Goal: Contribute content: Add original content to the website for others to see

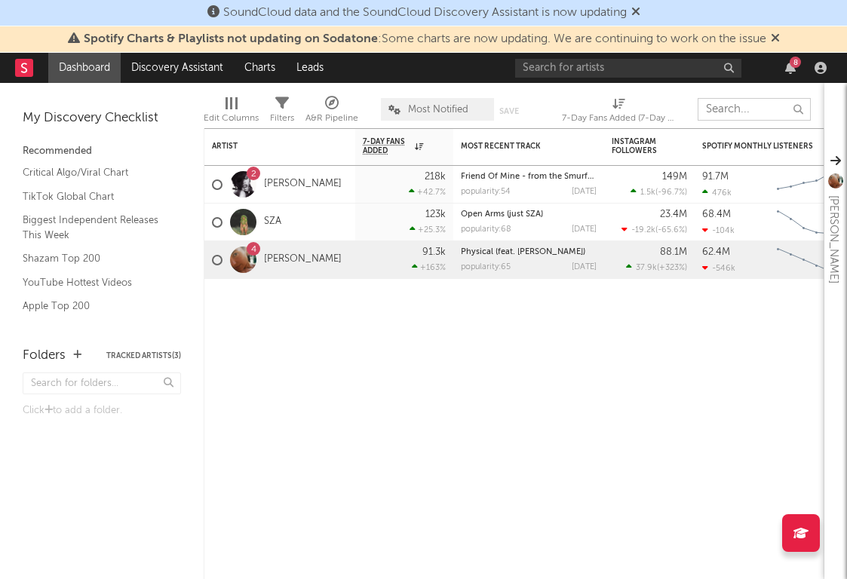
click at [710, 109] on input "text" at bounding box center [753, 109] width 113 height 23
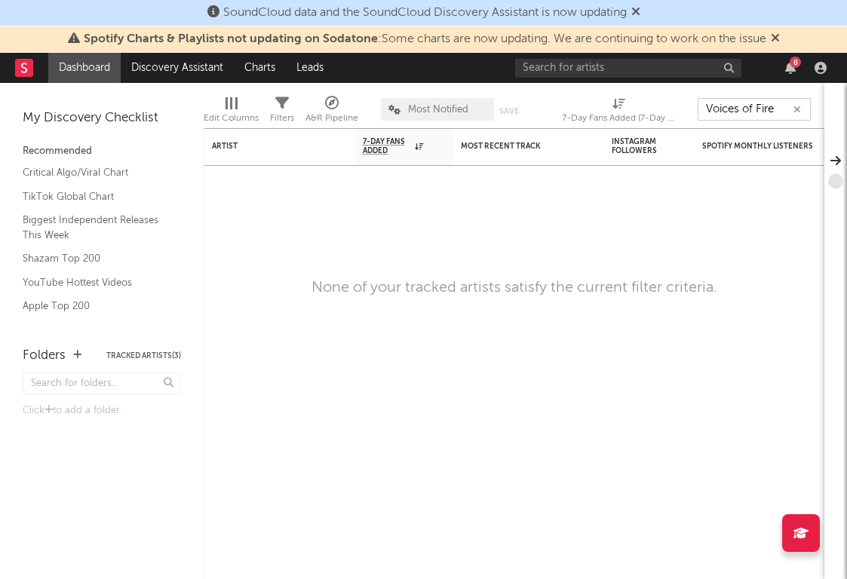
type input "Voices of Fire"
click at [621, 68] on input "text" at bounding box center [628, 68] width 226 height 19
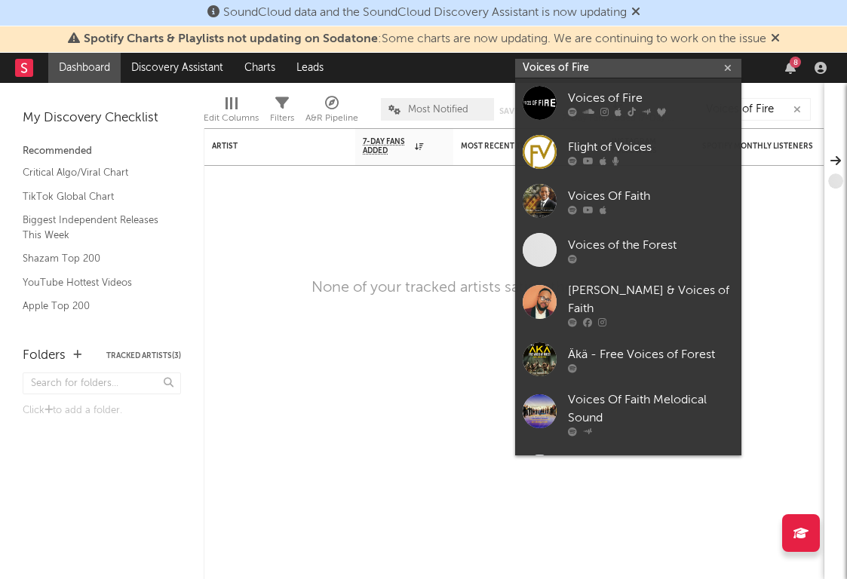
type input "Voices of Fire"
click at [617, 95] on div "Voices of Fire" at bounding box center [651, 98] width 166 height 18
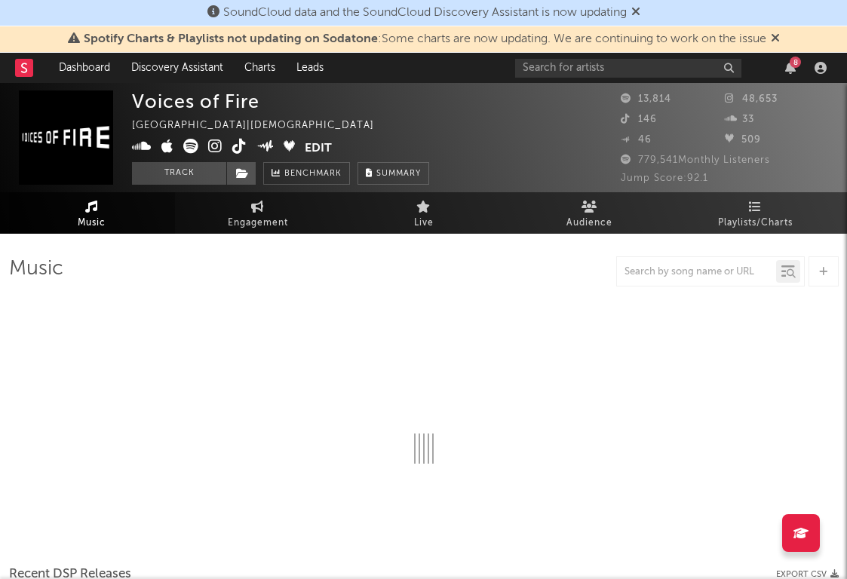
select select "6m"
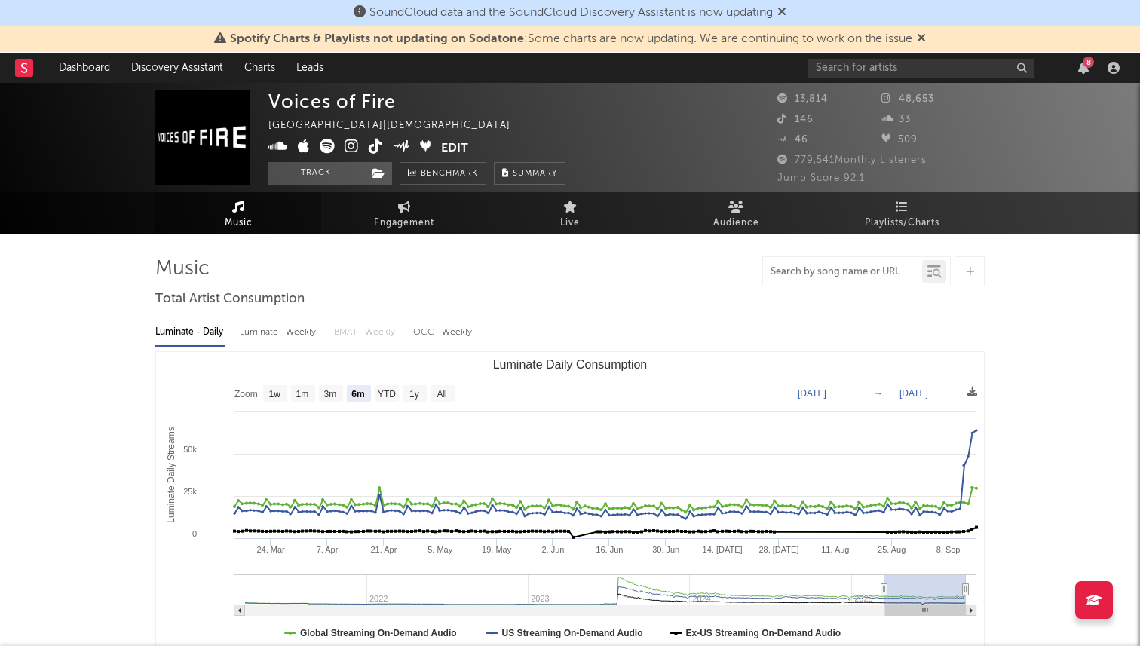
click at [806, 277] on input "text" at bounding box center [842, 272] width 159 height 12
type input "Miracle Worker"
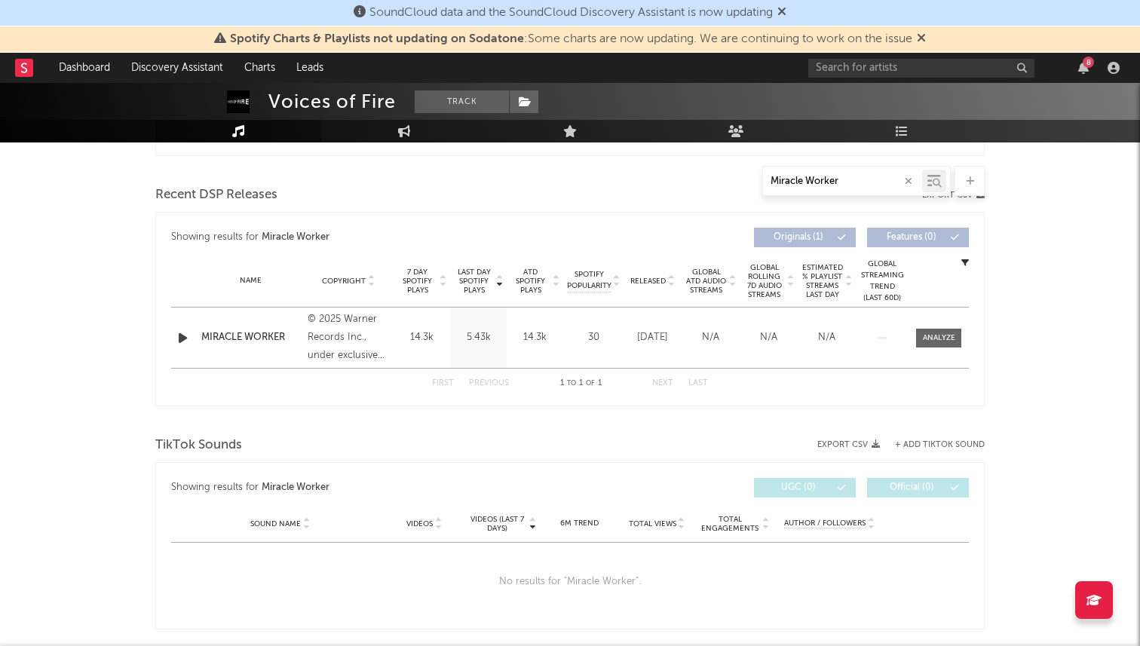
scroll to position [501, 0]
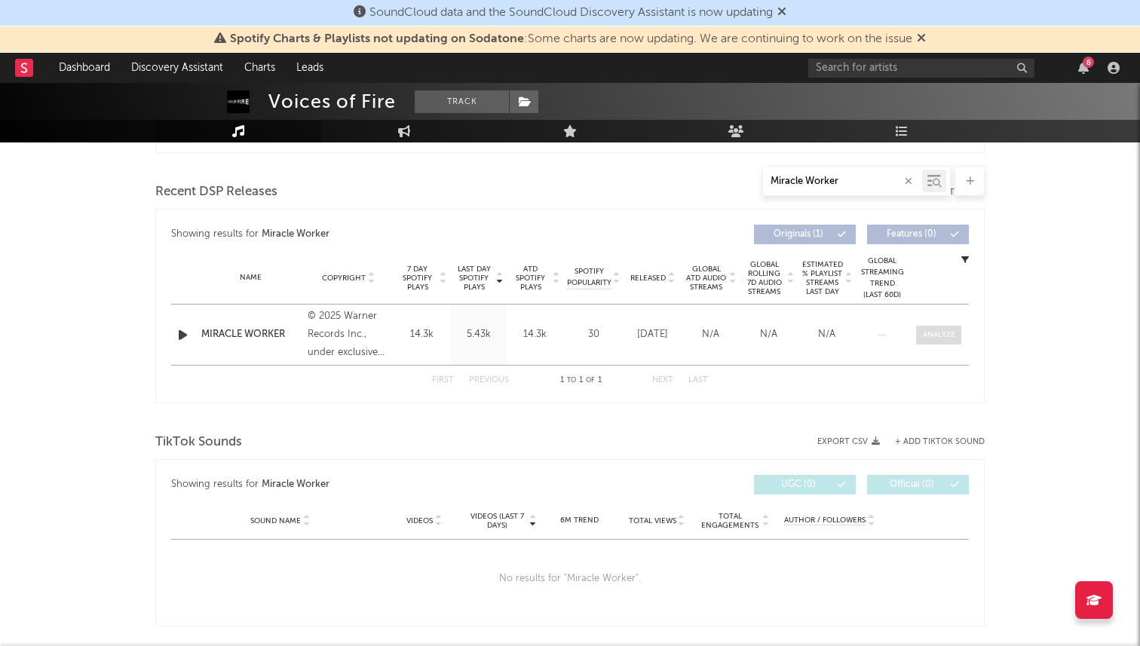
click at [846, 338] on div at bounding box center [939, 335] width 32 height 11
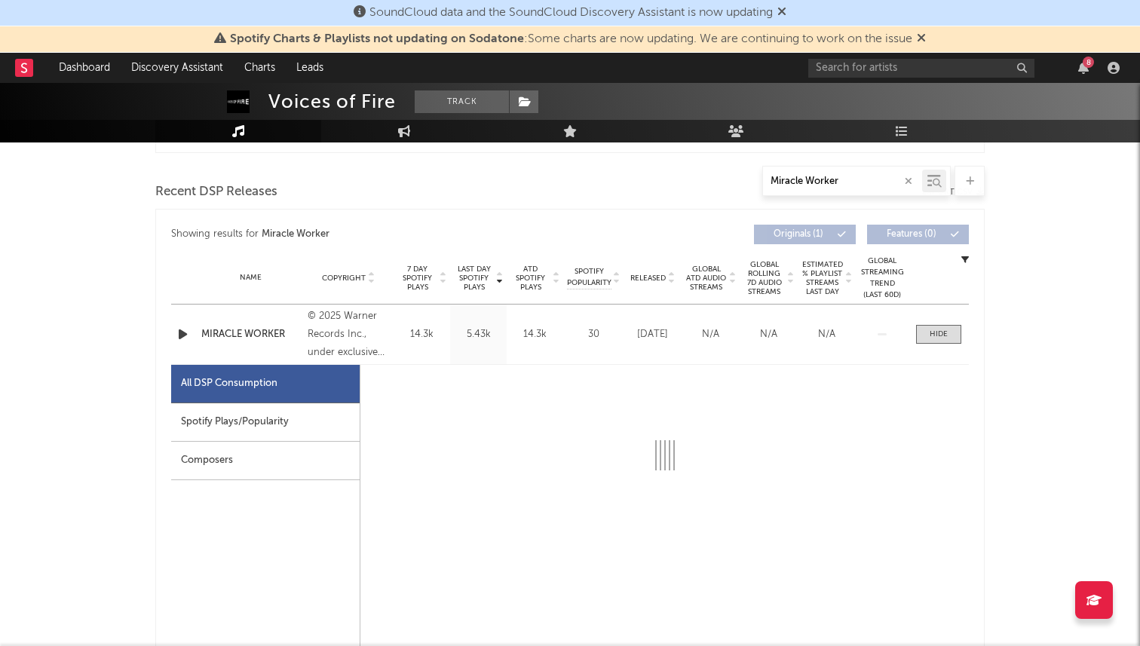
select select "1w"
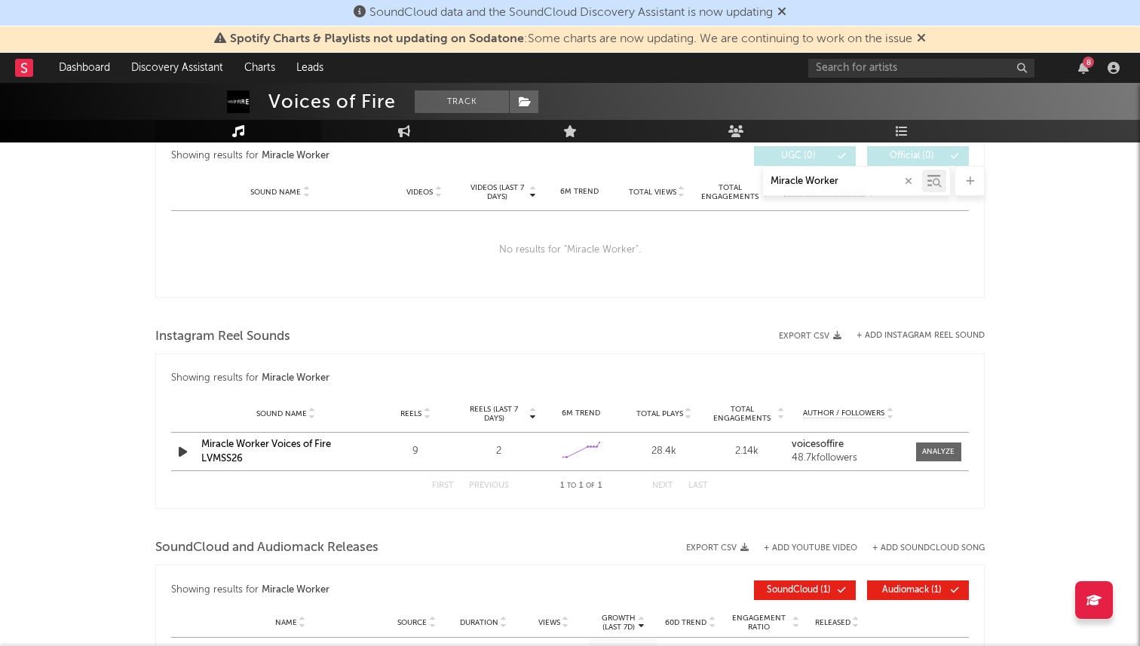
scroll to position [1557, 0]
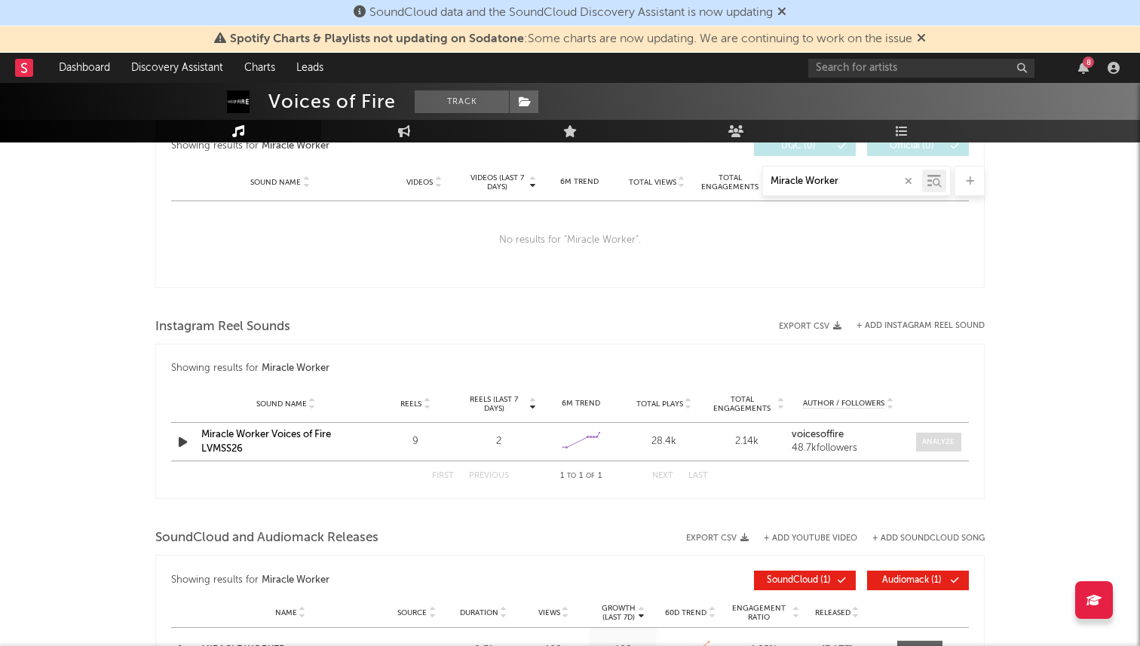
click at [846, 441] on div at bounding box center [938, 442] width 32 height 11
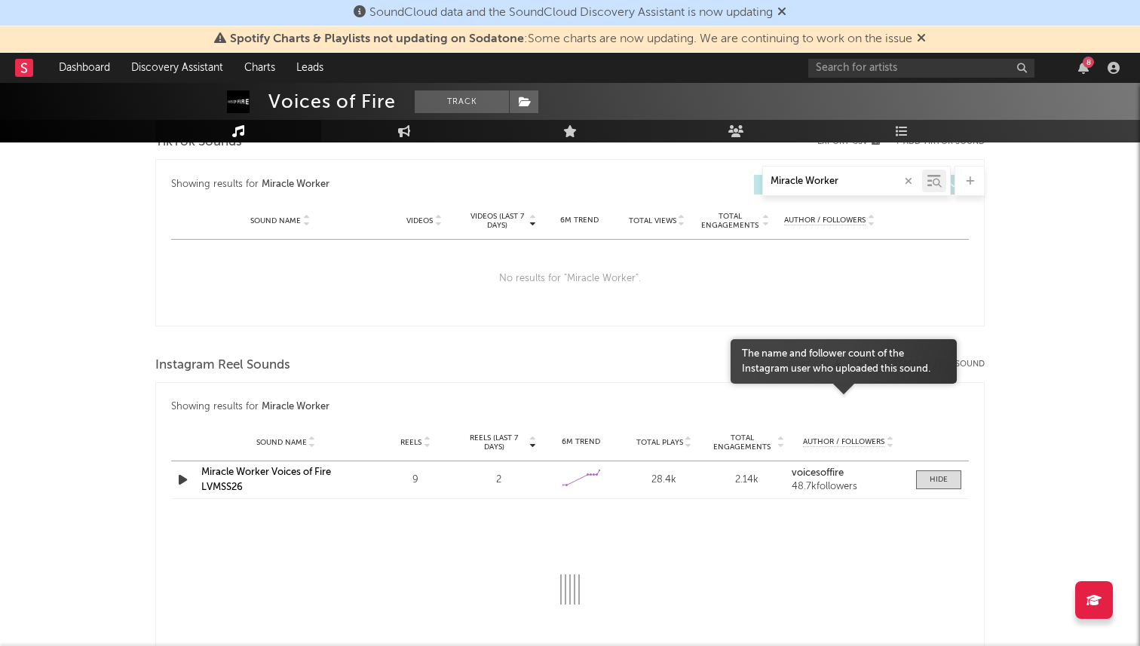
select select "1w"
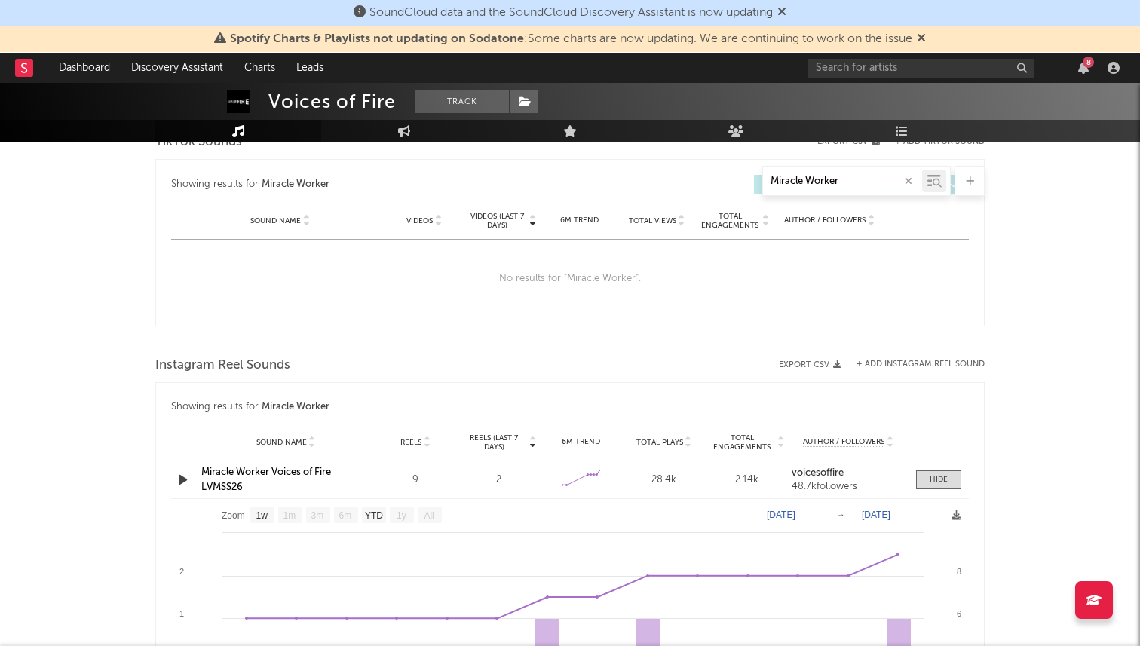
scroll to position [1360, 0]
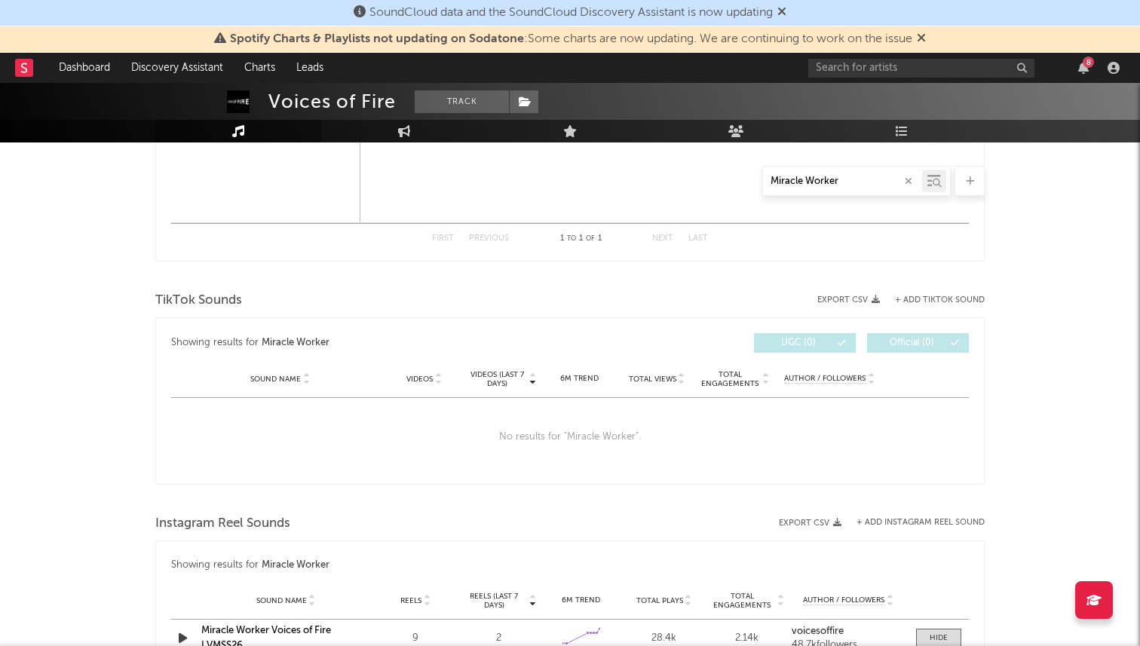
click at [846, 296] on button "+ Add TikTok Sound" at bounding box center [940, 300] width 90 height 8
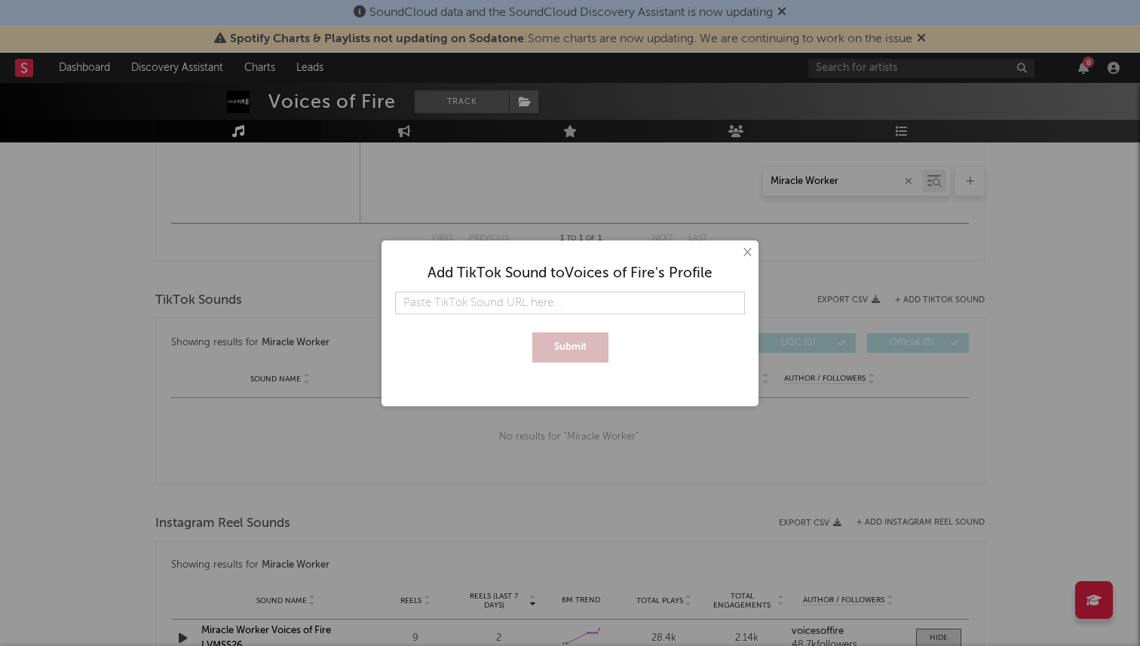
click at [616, 292] on input "text" at bounding box center [570, 303] width 350 height 23
click at [581, 305] on input "7520665887890049814" at bounding box center [570, 303] width 350 height 23
paste input "[URL][DOMAIN_NAME]"
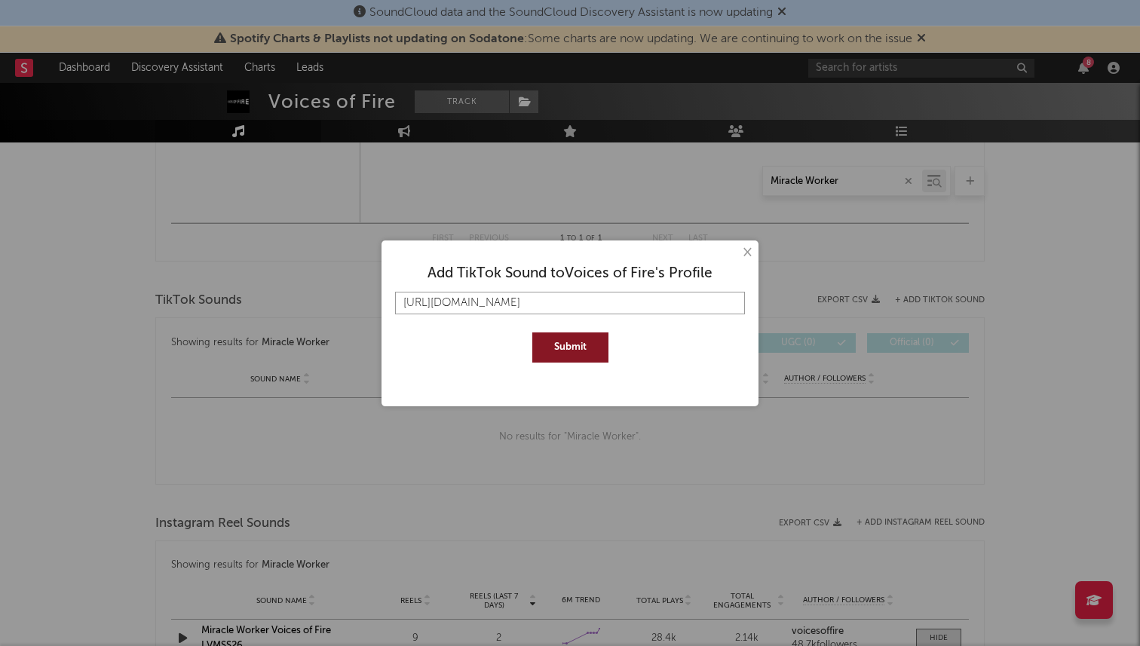
scroll to position [0, 27]
type input "[URL][DOMAIN_NAME]"
click at [587, 339] on button "Submit" at bounding box center [570, 348] width 76 height 30
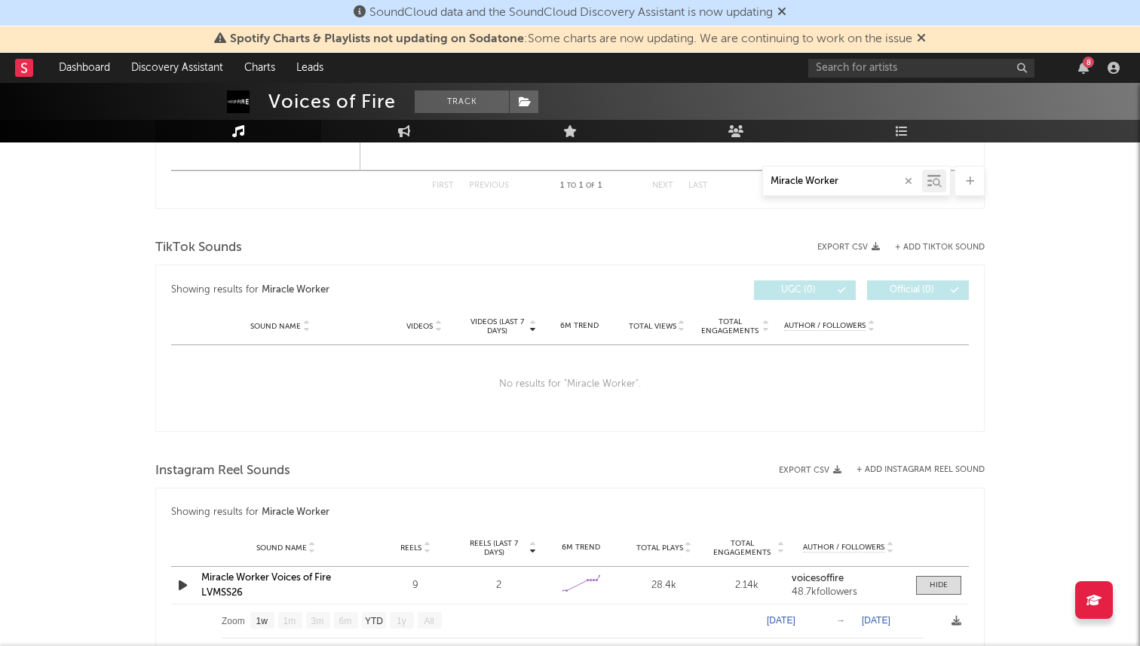
scroll to position [1399, 0]
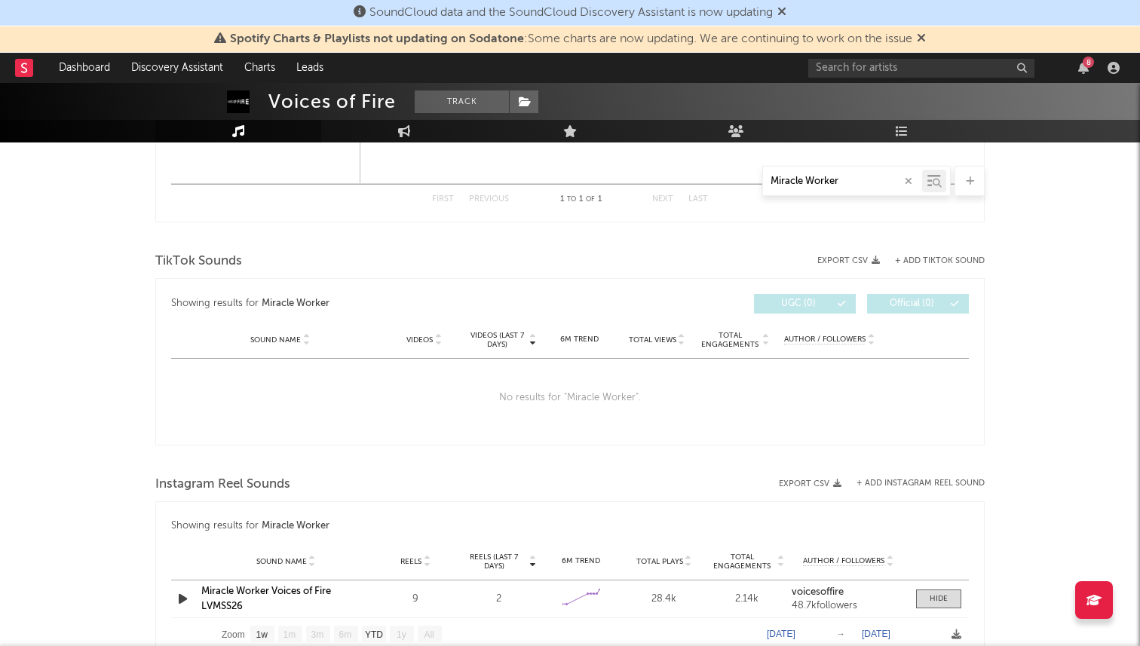
click at [845, 262] on button "Export CSV" at bounding box center [848, 260] width 63 height 9
click at [846, 258] on button "+ Add TikTok Sound" at bounding box center [940, 261] width 90 height 8
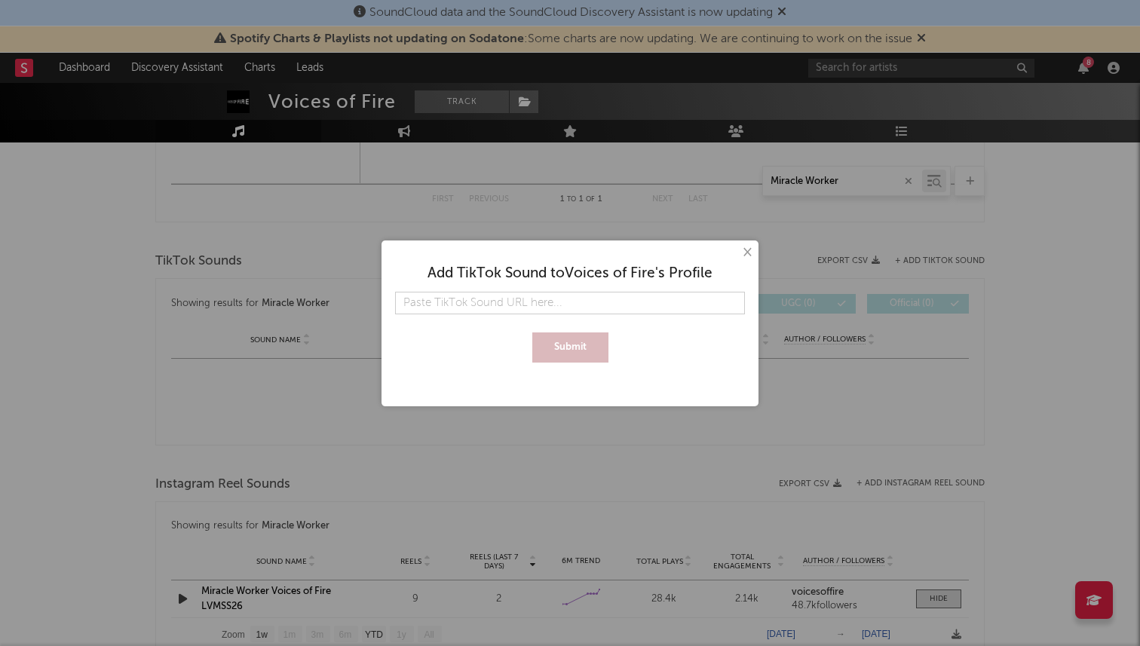
click at [528, 300] on input "text" at bounding box center [570, 303] width 350 height 23
type input "[URL][DOMAIN_NAME]"
click at [532, 333] on button "Submit" at bounding box center [570, 348] width 76 height 30
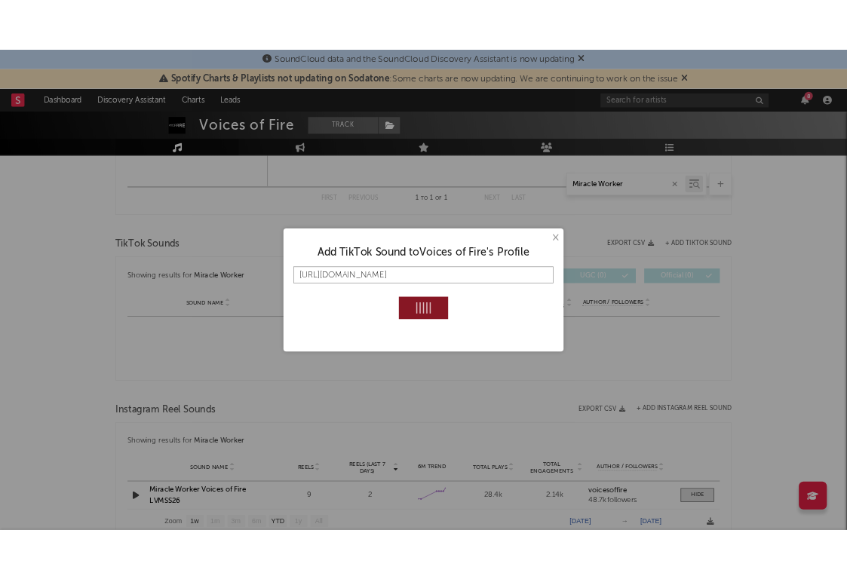
scroll to position [0, 0]
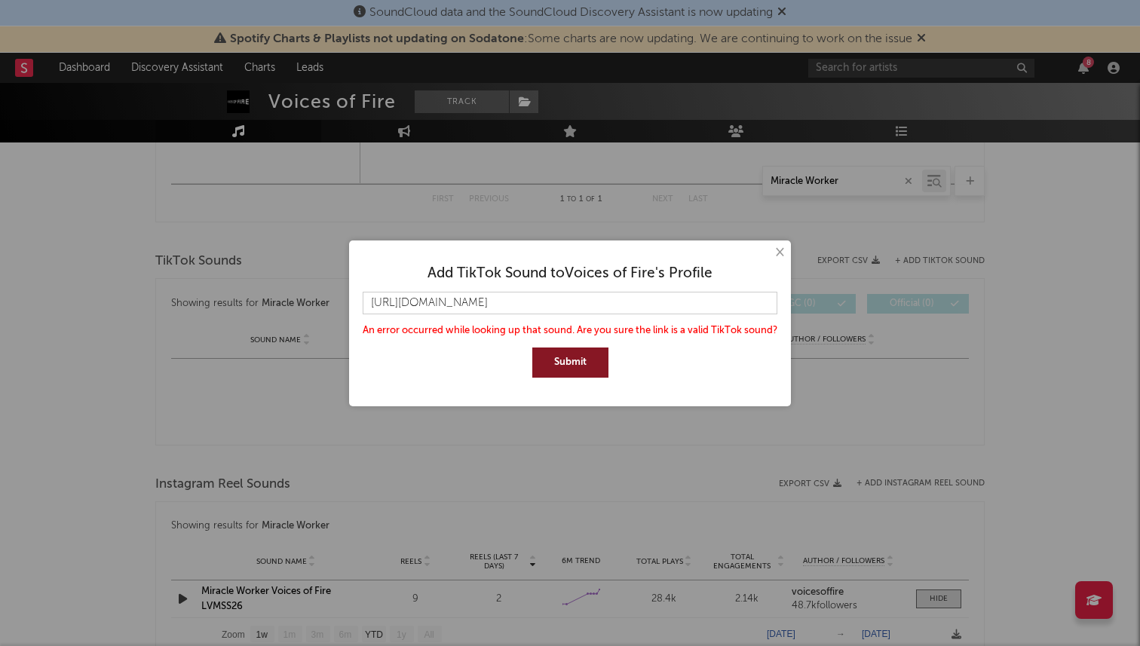
click at [572, 363] on button "Submit" at bounding box center [570, 363] width 76 height 30
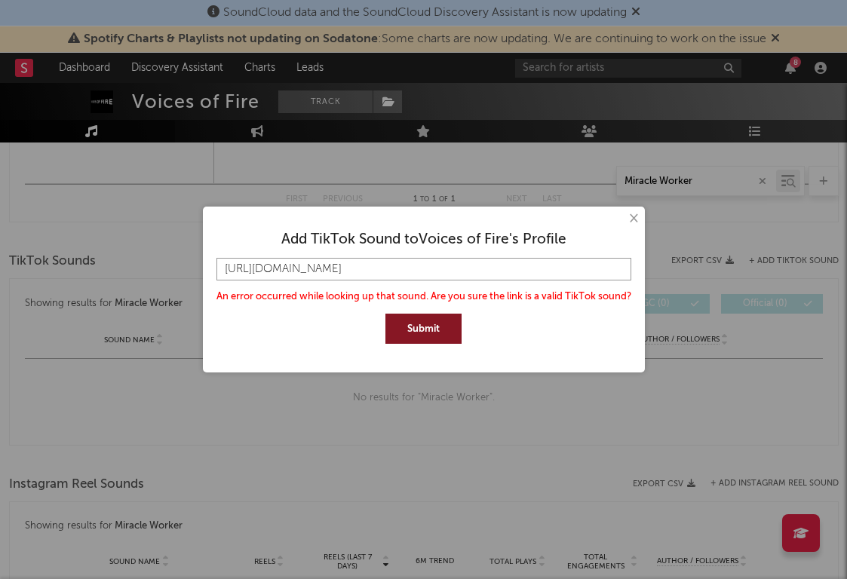
click at [449, 265] on input "[URL][DOMAIN_NAME]" at bounding box center [423, 269] width 415 height 23
click at [636, 215] on button "×" at bounding box center [632, 218] width 17 height 17
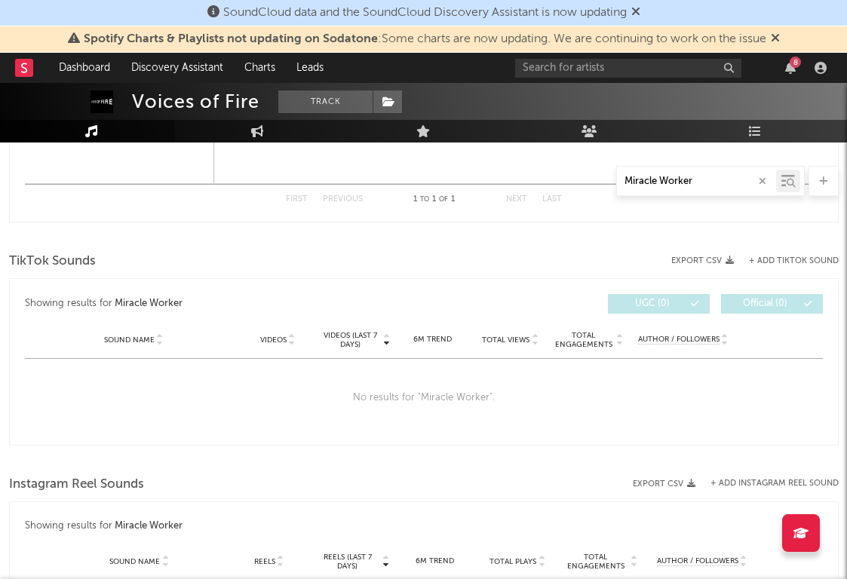
click at [768, 259] on button "+ Add TikTok Sound" at bounding box center [794, 261] width 90 height 8
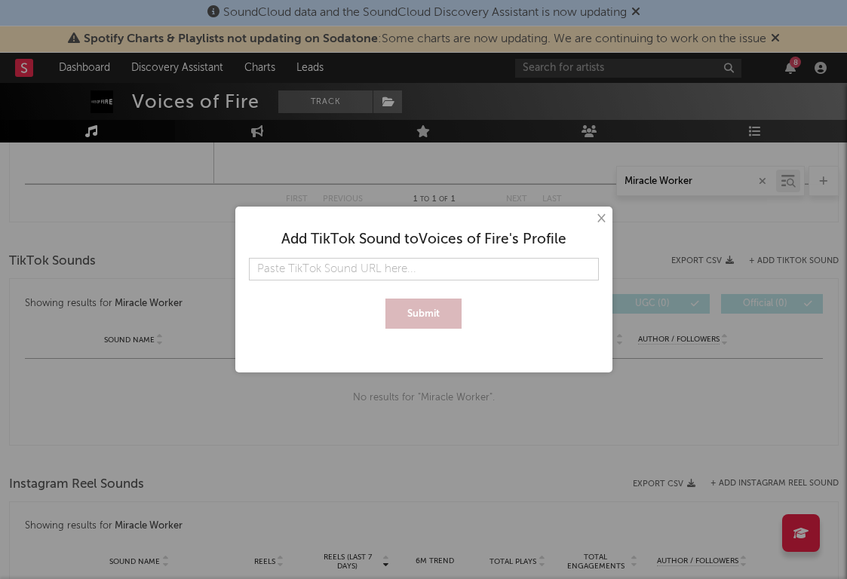
click at [485, 268] on input "text" at bounding box center [424, 269] width 350 height 23
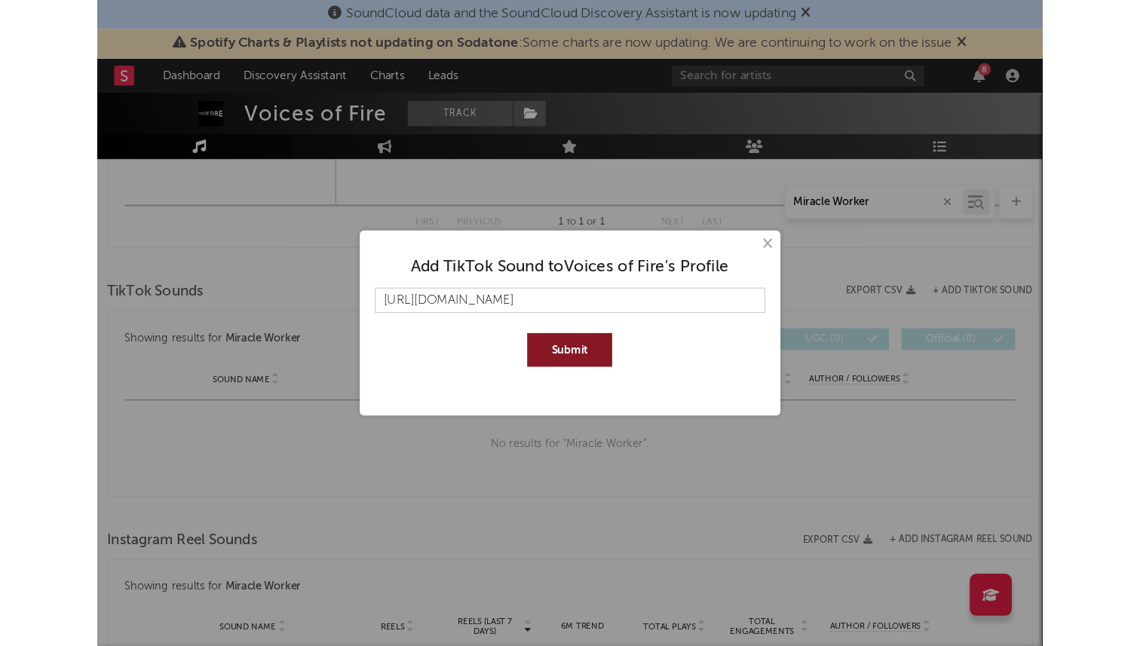
scroll to position [0, 101]
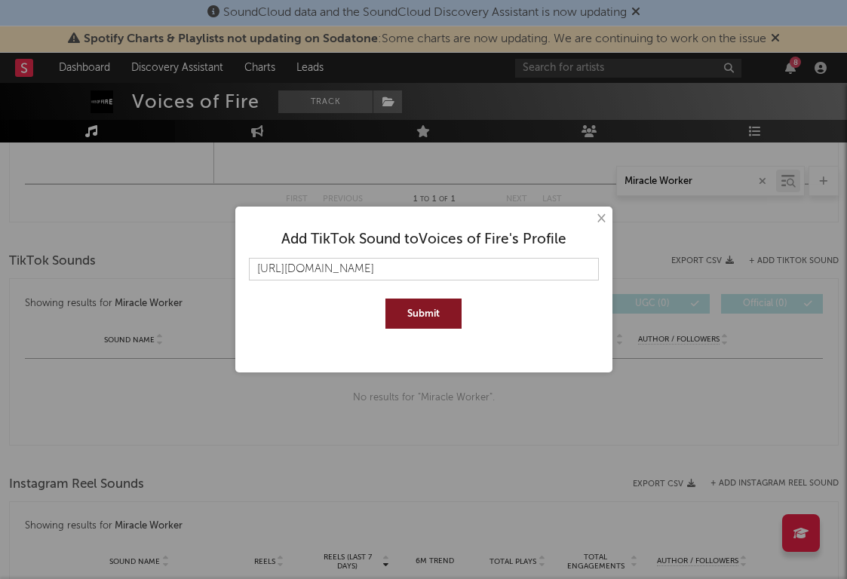
type input "[URL][DOMAIN_NAME]"
click at [385, 299] on button "Submit" at bounding box center [423, 314] width 76 height 30
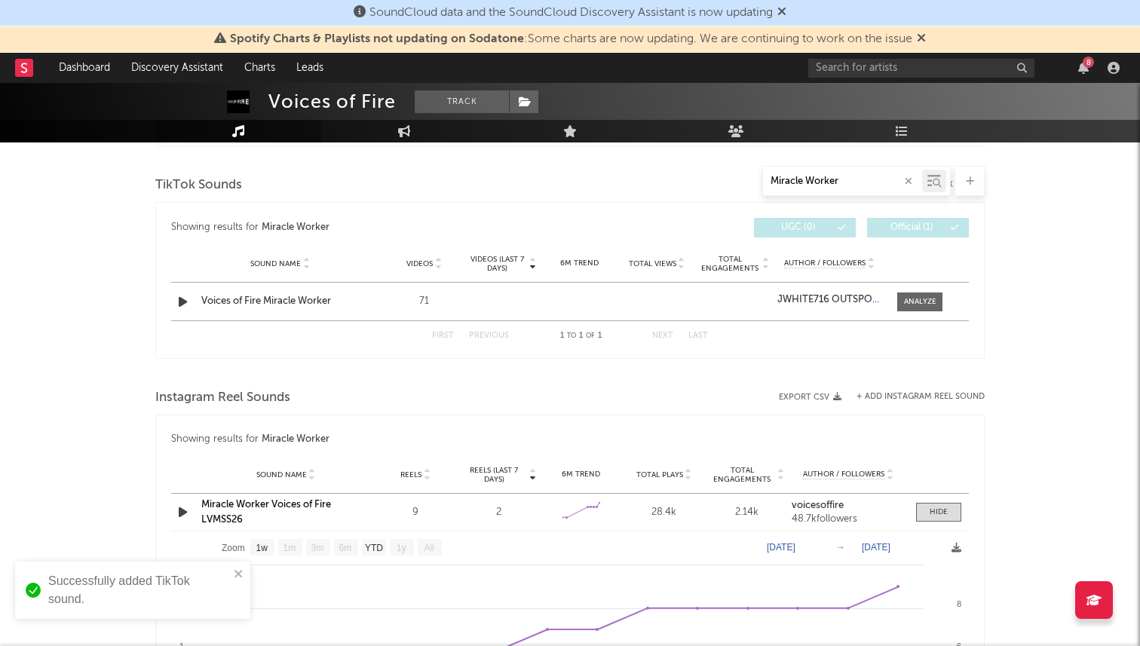
scroll to position [1430, 0]
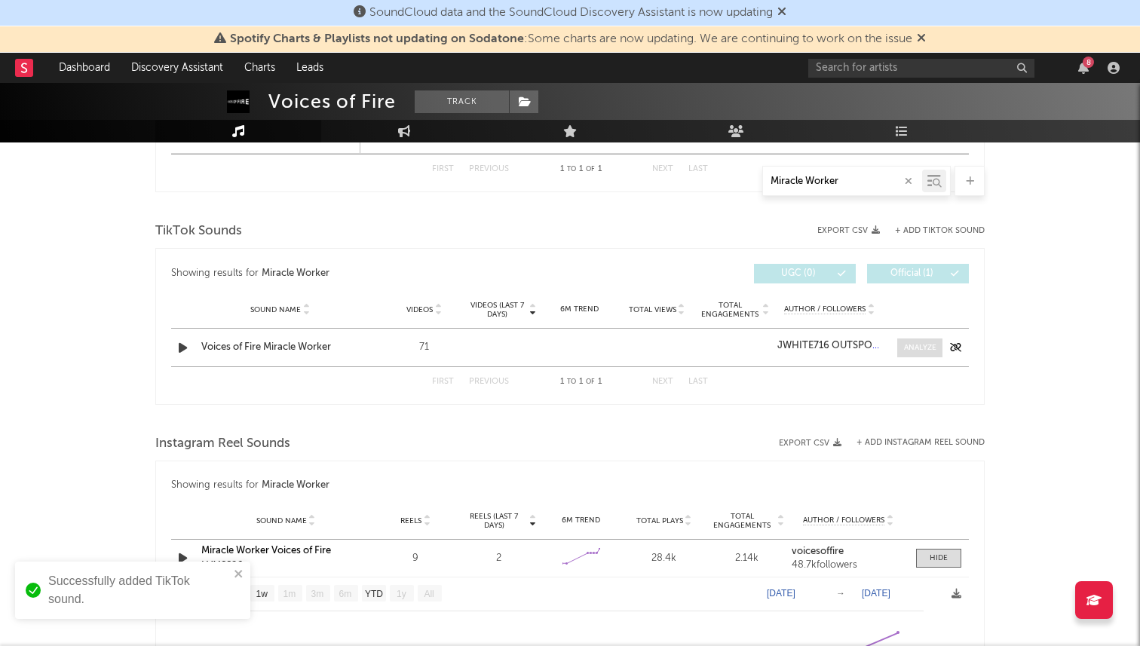
click at [846, 348] on div at bounding box center [920, 347] width 32 height 11
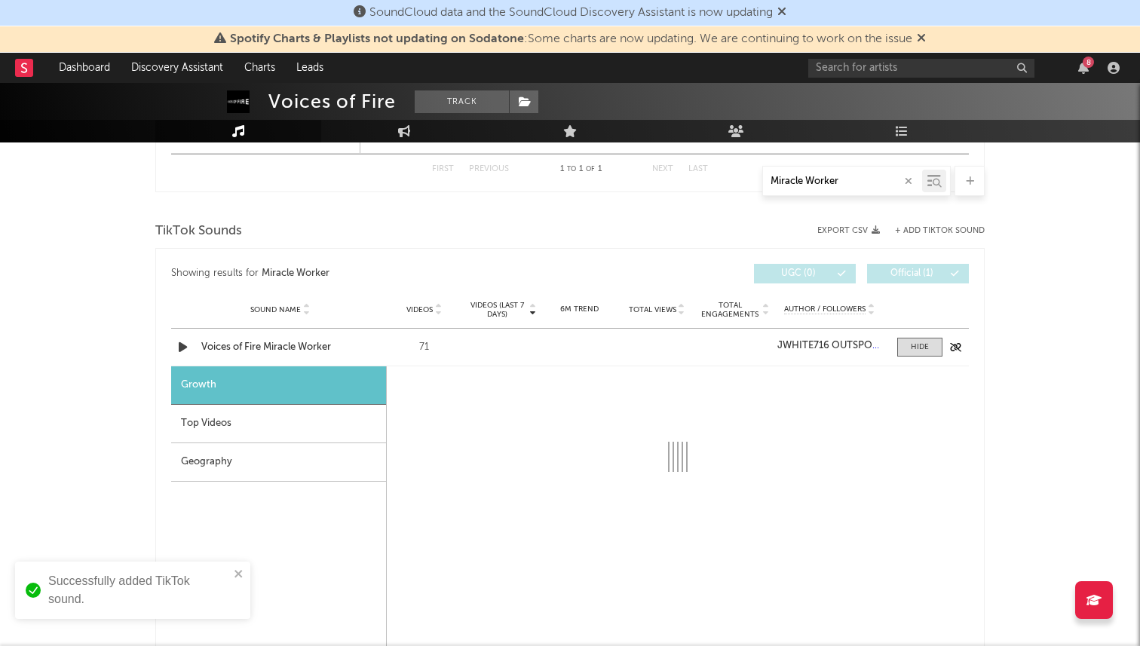
select select "1w"
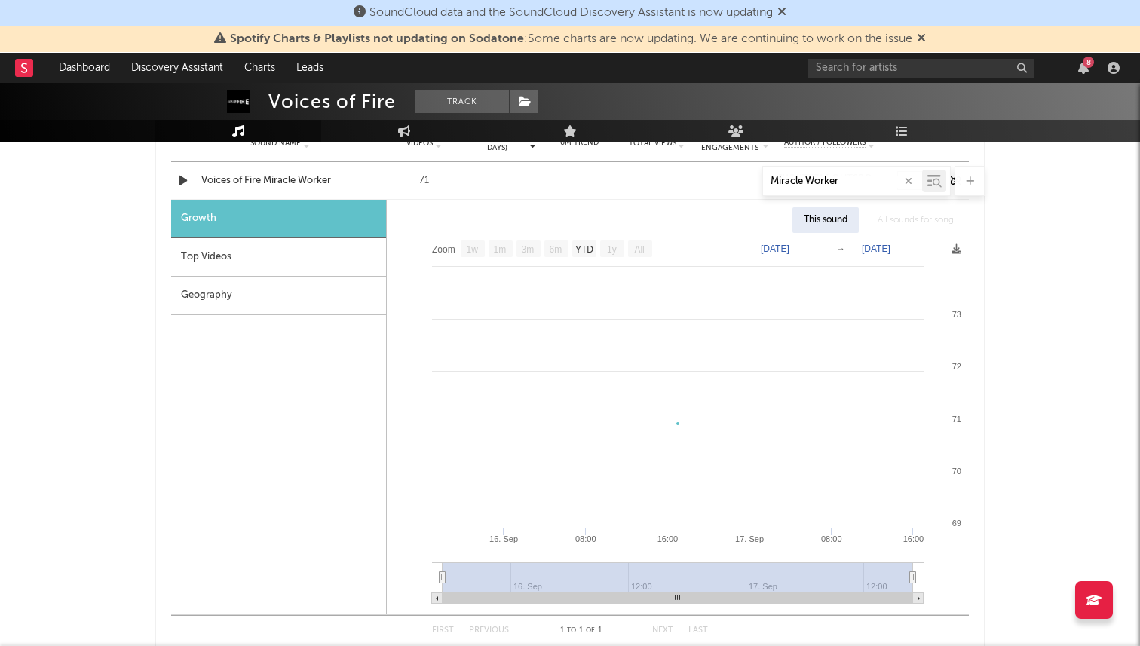
scroll to position [1597, 0]
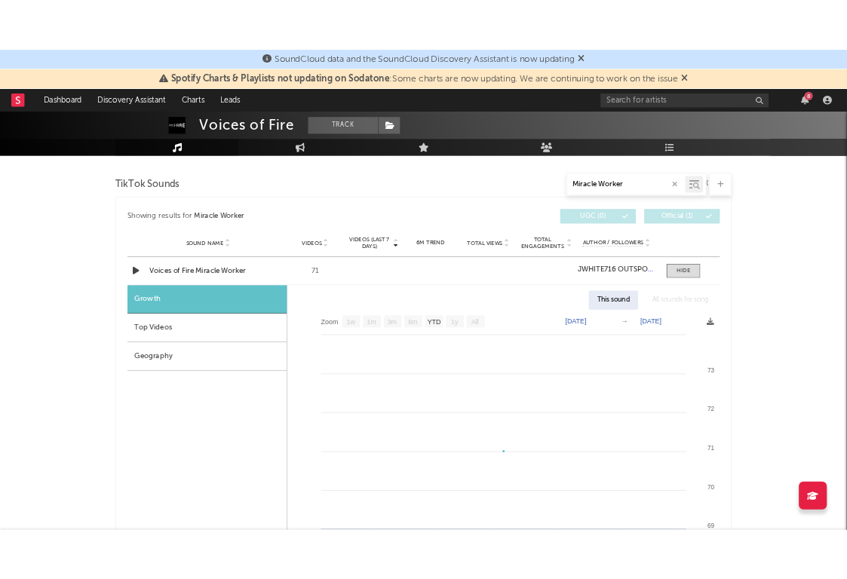
scroll to position [1479, 0]
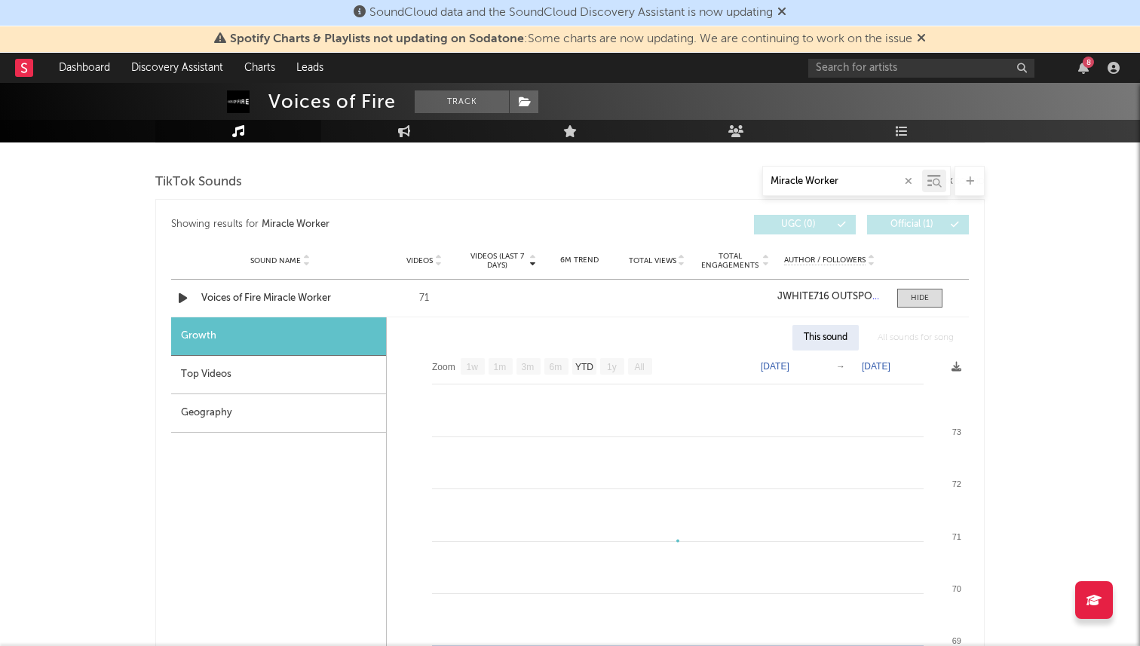
click at [834, 339] on div "This sound" at bounding box center [825, 338] width 66 height 26
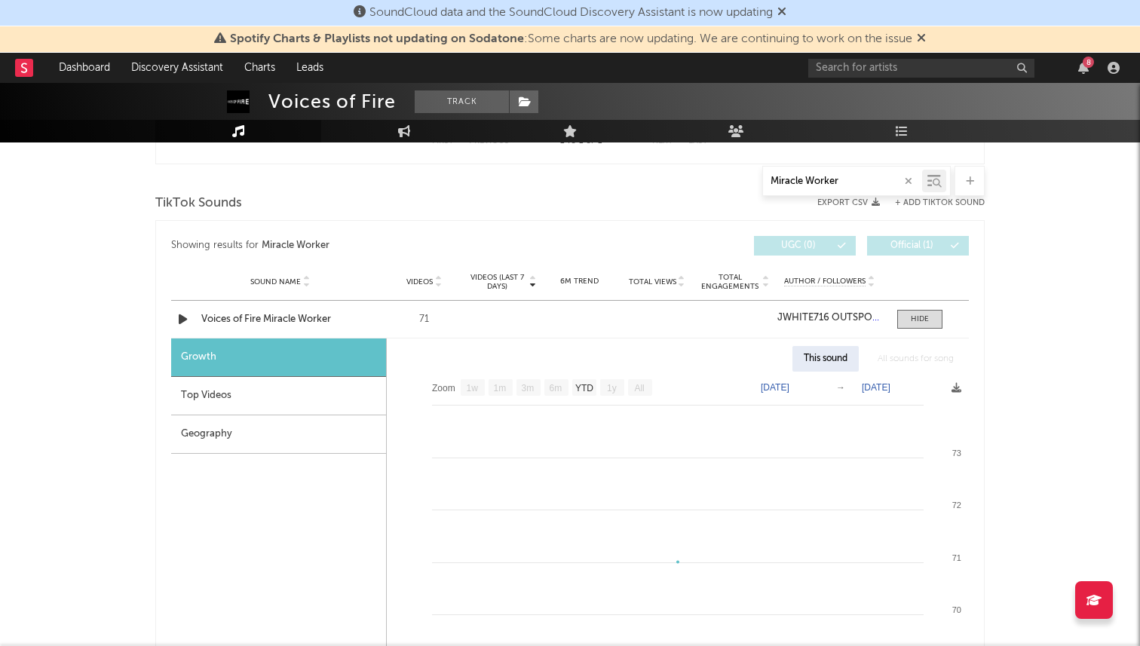
scroll to position [1441, 0]
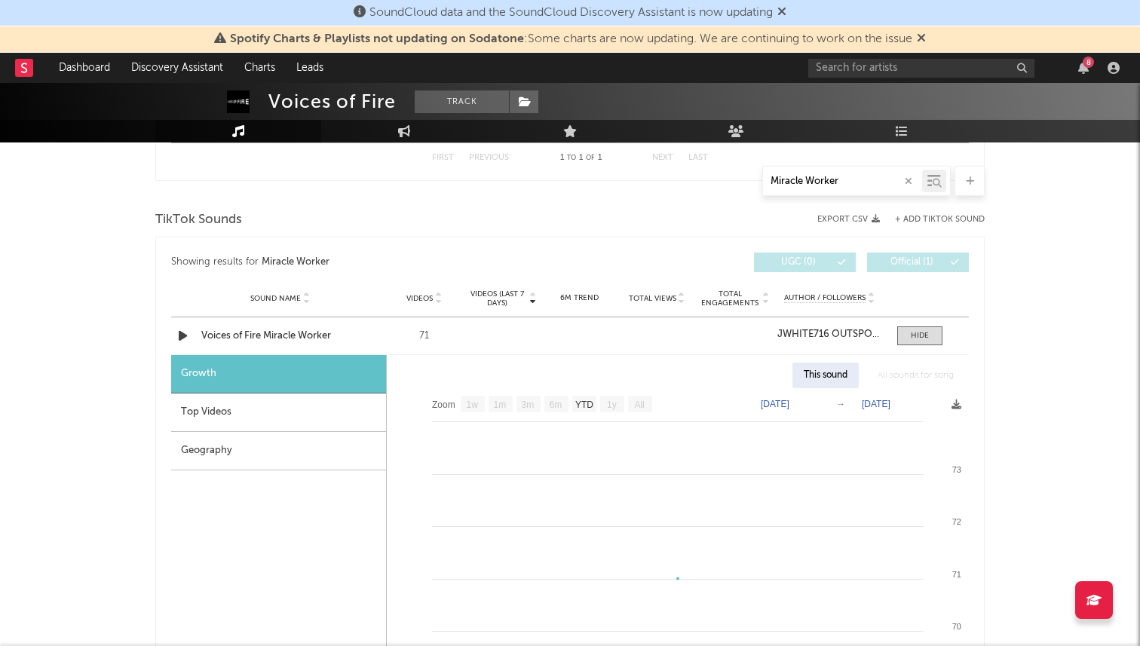
click at [846, 217] on button "+ Add TikTok Sound" at bounding box center [940, 220] width 90 height 8
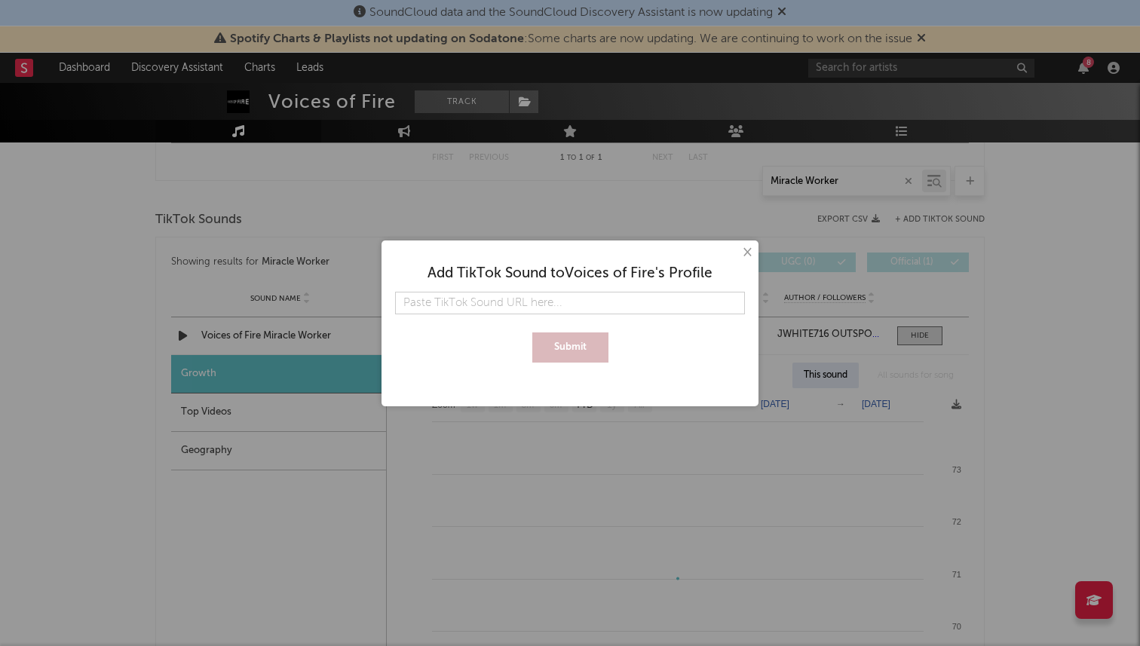
click at [603, 304] on input "text" at bounding box center [570, 303] width 350 height 23
type input "[URL][DOMAIN_NAME][PHONE_NUMBER]"
click at [532, 333] on button "Submit" at bounding box center [570, 348] width 76 height 30
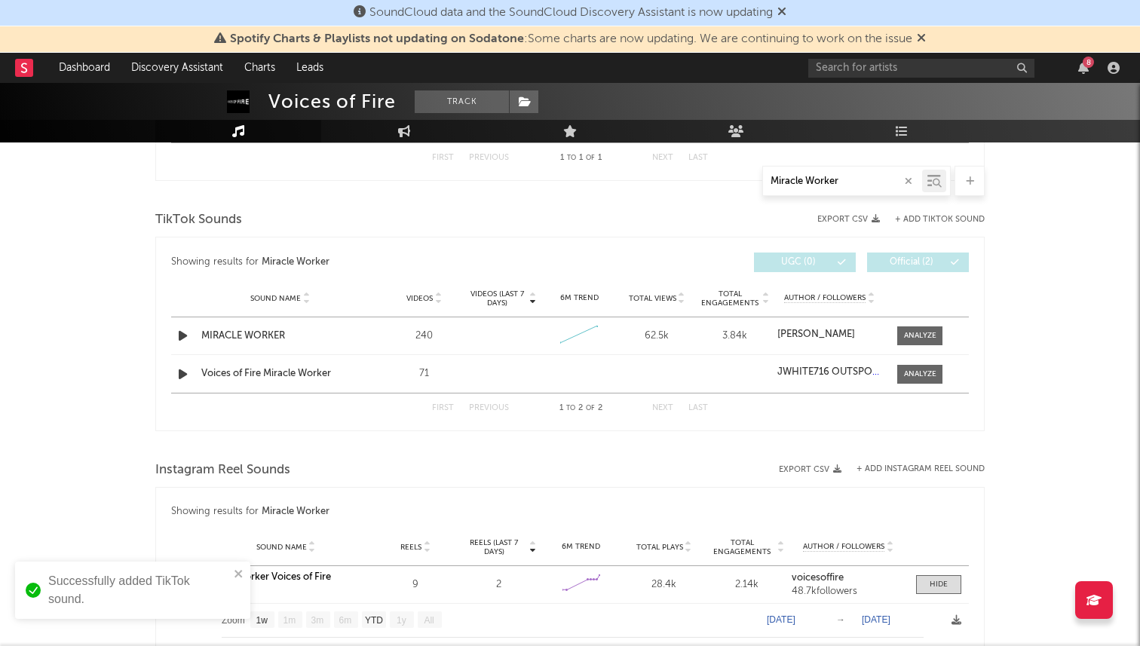
scroll to position [0, 0]
click at [846, 331] on div at bounding box center [920, 335] width 32 height 11
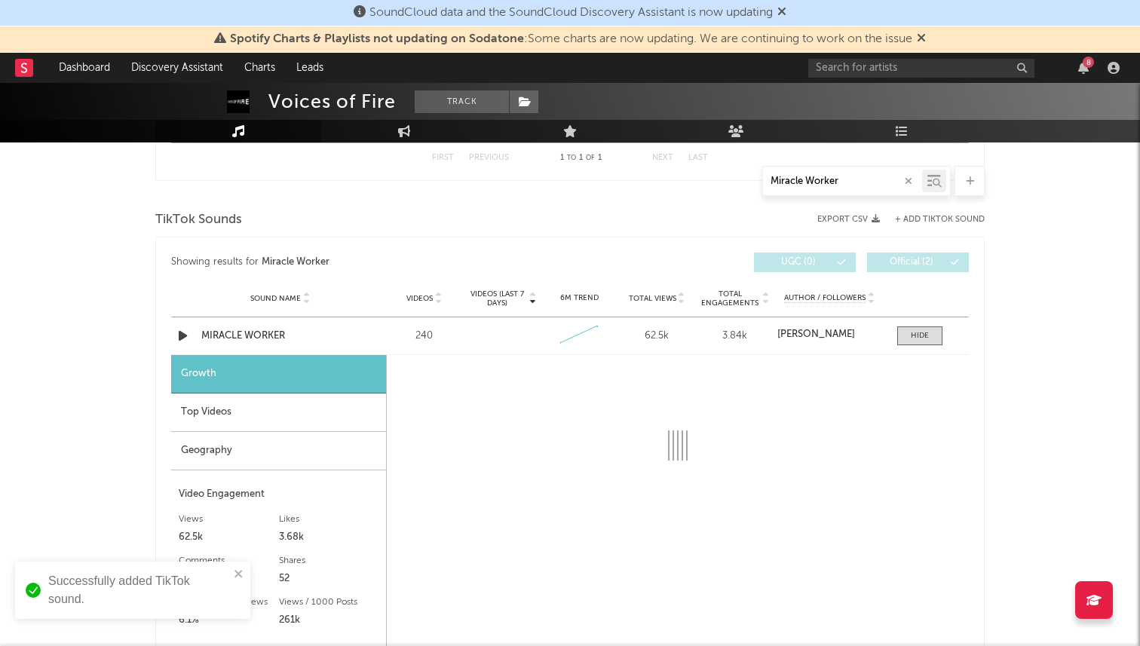
select select "1w"
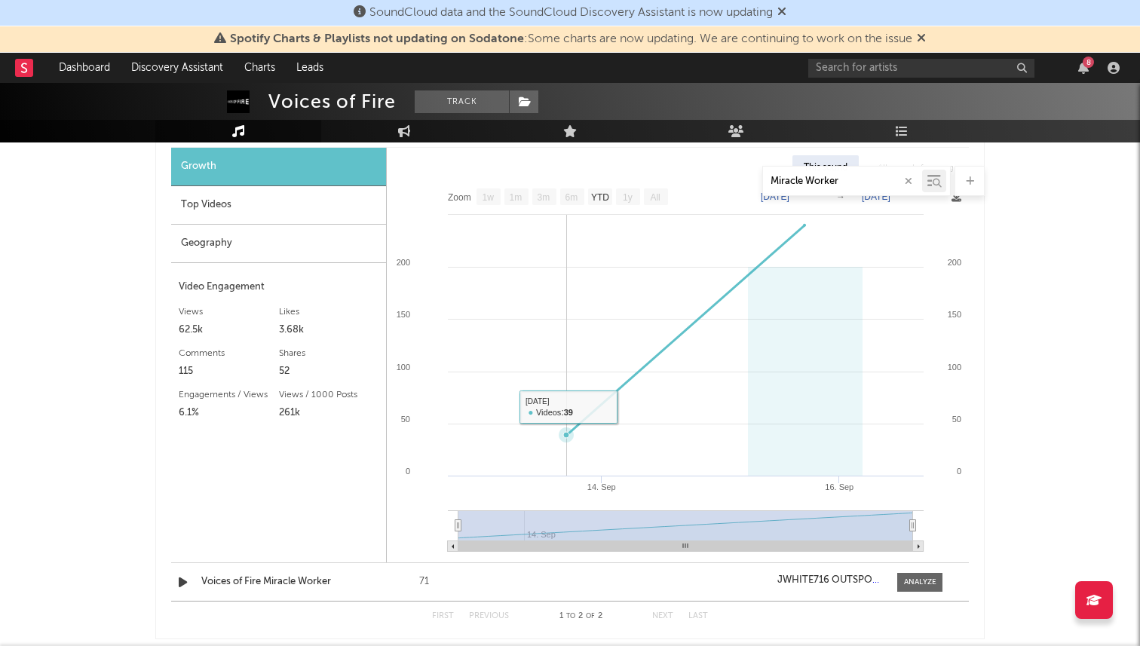
scroll to position [1654, 0]
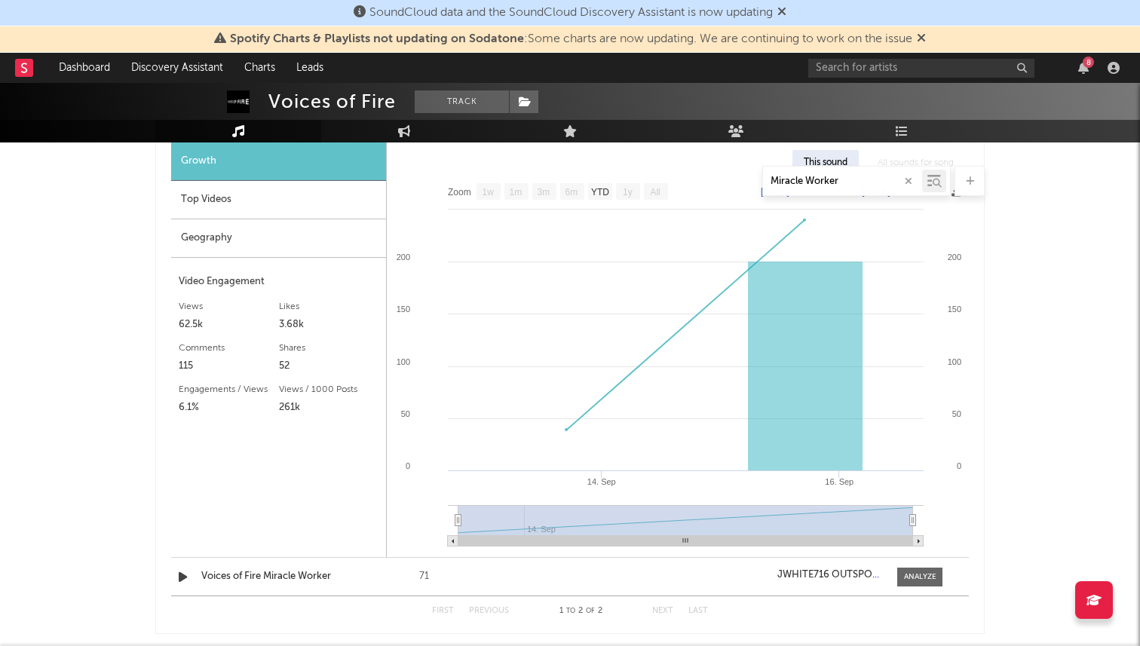
click at [599, 186] on div "Miracle Worker" at bounding box center [569, 181] width 829 height 30
click at [618, 192] on div "Miracle Worker" at bounding box center [569, 181] width 829 height 30
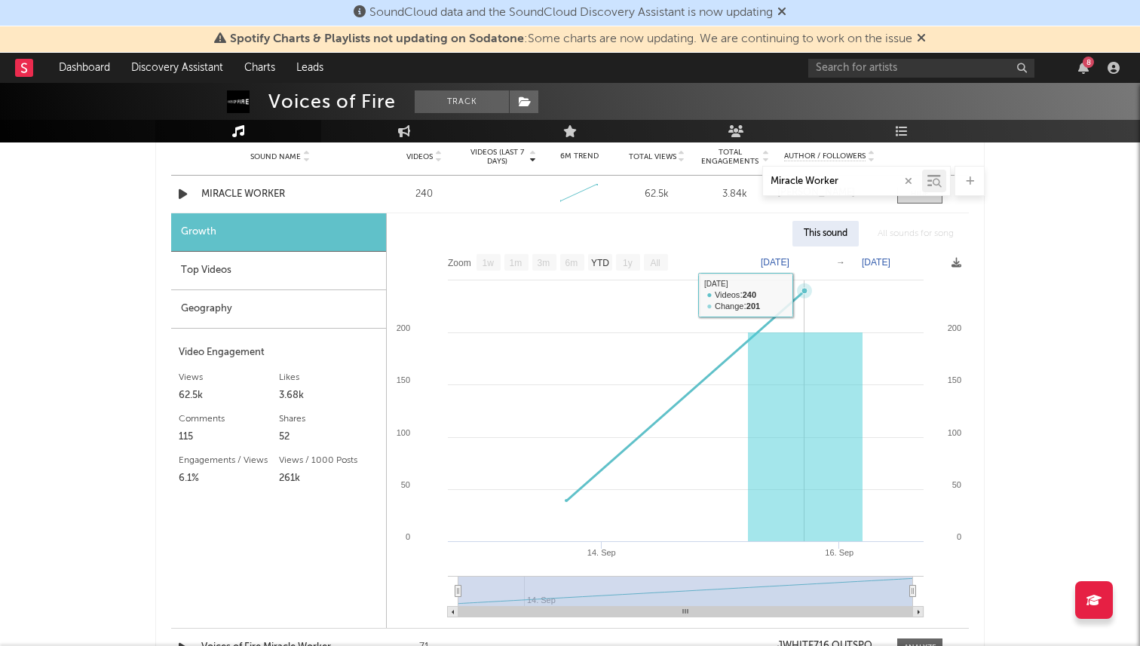
scroll to position [1575, 0]
